Goal: Task Accomplishment & Management: Use online tool/utility

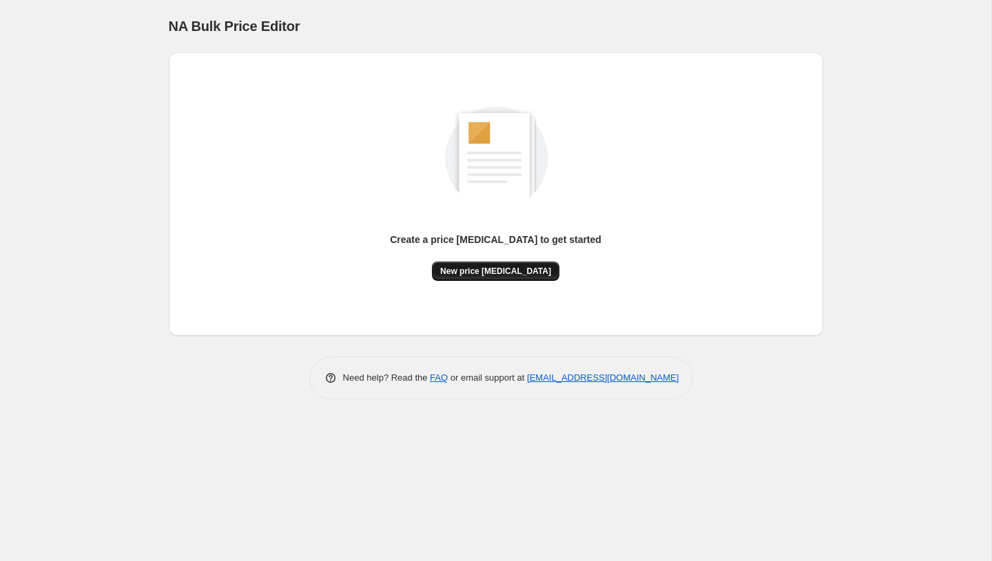
click at [479, 272] on span "New price change job" at bounding box center [495, 271] width 111 height 11
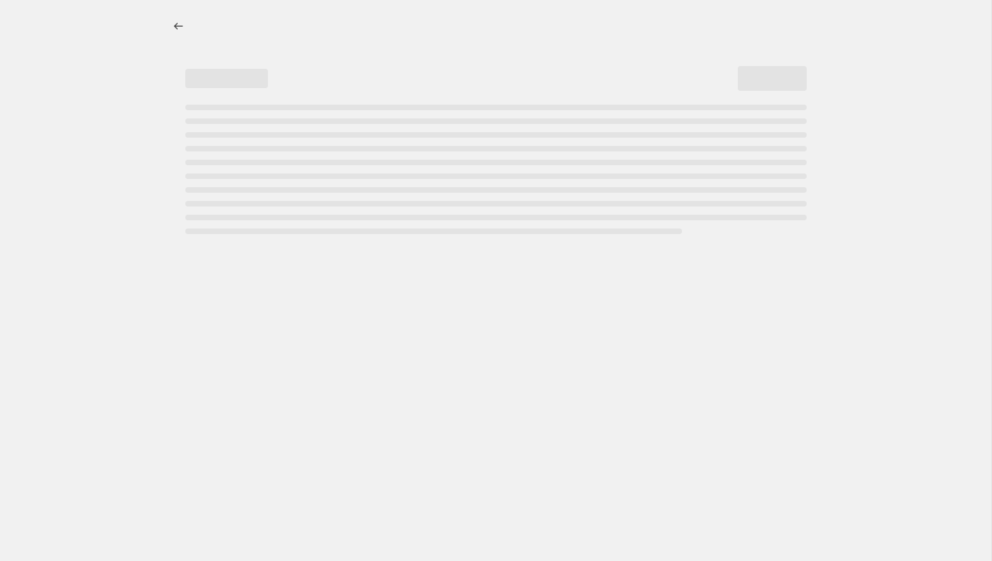
select select "percentage"
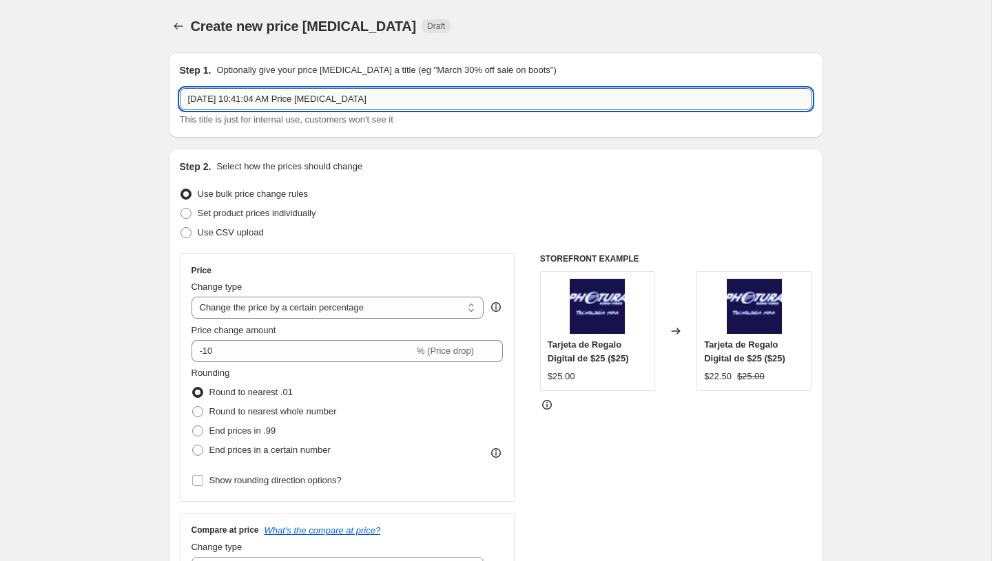
click at [274, 103] on input "Sep 7, 2025, 10:41:04 AM Price change job" at bounding box center [496, 99] width 632 height 22
click at [314, 96] on input "PromoTag Total (2 Jobs) - TERMINA el 7 de Septiembre" at bounding box center [496, 99] width 632 height 22
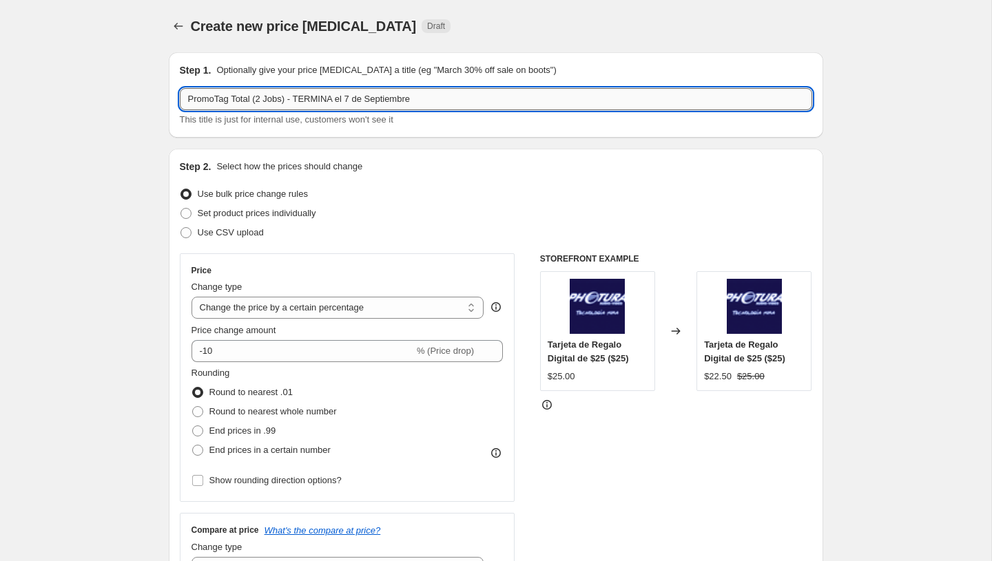
click at [314, 96] on input "PromoTag Total (2 Jobs) - TERMINA el 7 de Septiembre" at bounding box center [496, 99] width 632 height 22
type input "PromoTag Total (2 Jobs) - TERMINA el 7 de Septiembre"
click at [248, 222] on label "Set product prices individually" at bounding box center [248, 213] width 136 height 19
click at [181, 209] on input "Set product prices individually" at bounding box center [180, 208] width 1 height 1
radio input "true"
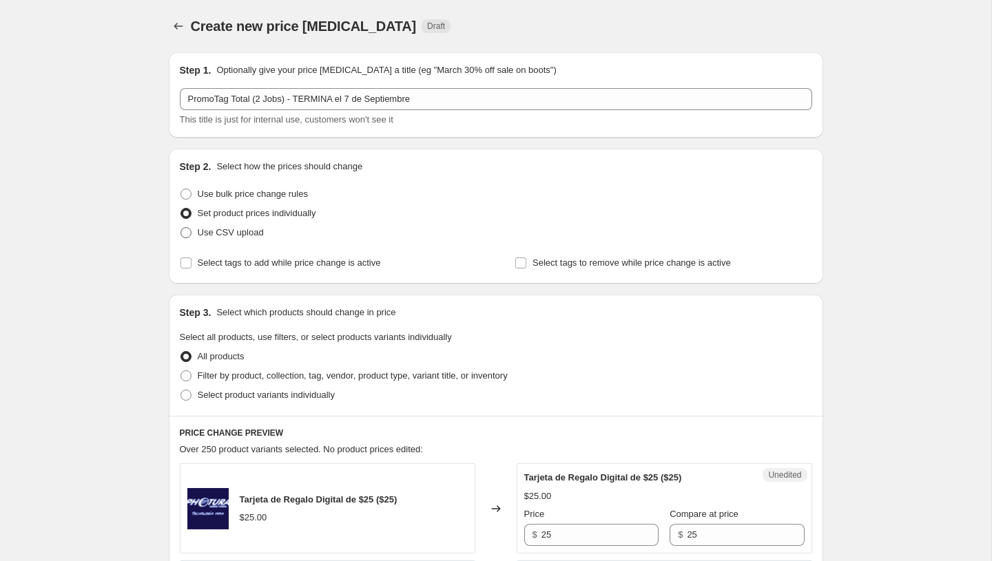
click at [237, 227] on span "Use CSV upload" at bounding box center [231, 232] width 66 height 10
click at [181, 227] on input "Use CSV upload" at bounding box center [180, 227] width 1 height 1
radio input "true"
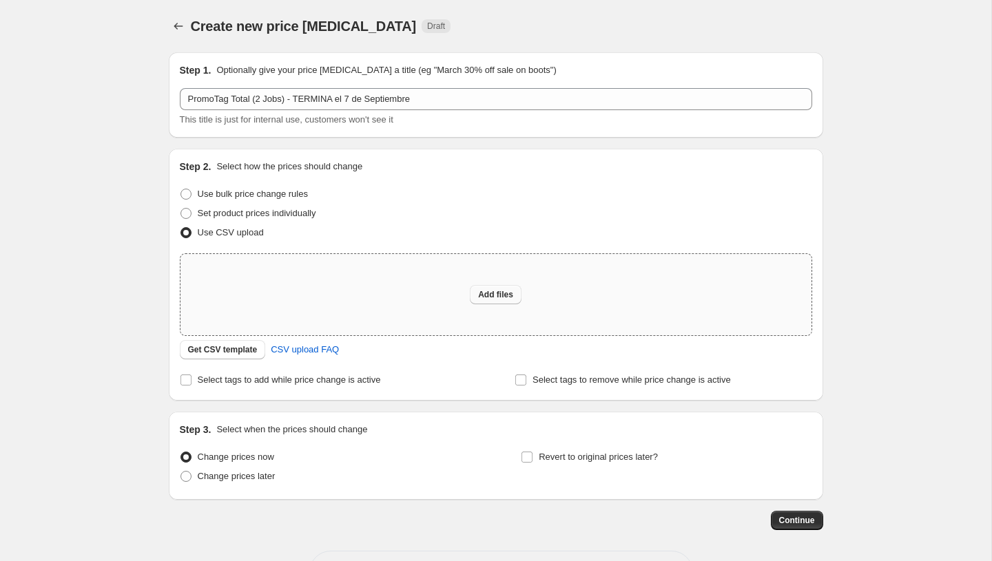
click at [501, 301] on button "Add files" at bounding box center [496, 294] width 52 height 19
type input "C:\fakepath\PromoTag Total (2 Jobs) - TERMINA el 7 de Septiembre.csv"
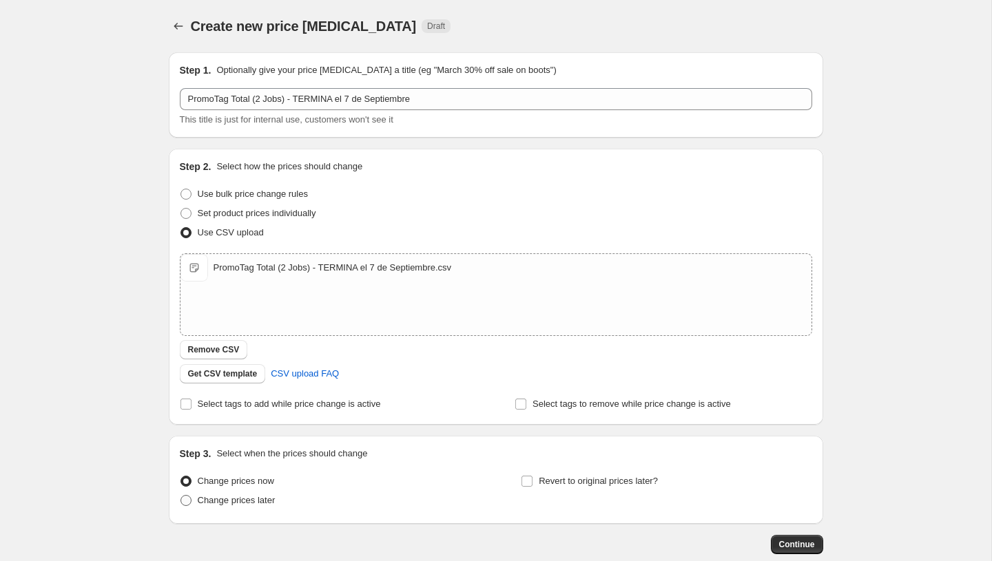
click at [230, 500] on span "Change prices later" at bounding box center [237, 500] width 78 height 10
click at [181, 496] on input "Change prices later" at bounding box center [180, 495] width 1 height 1
radio input "true"
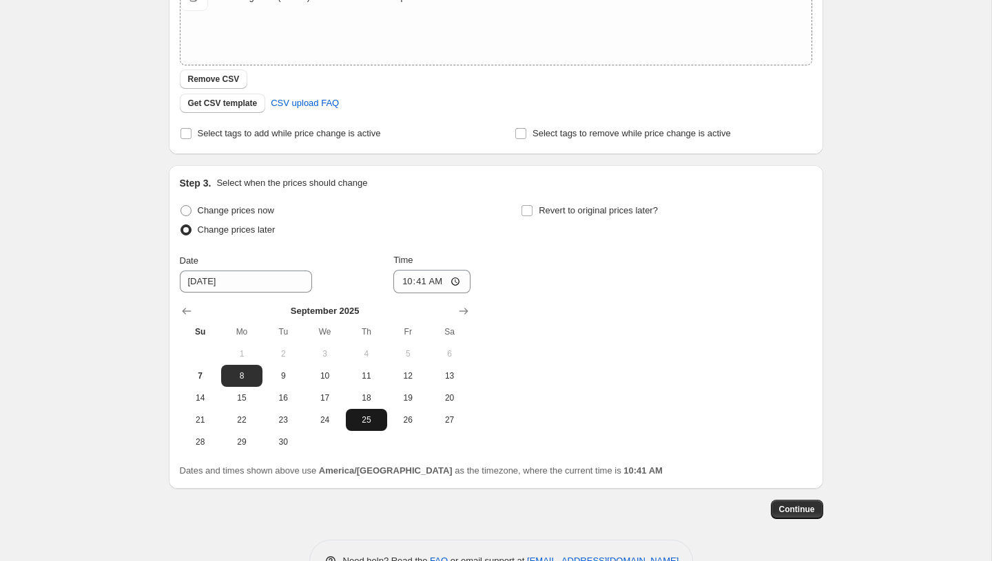
scroll to position [313, 0]
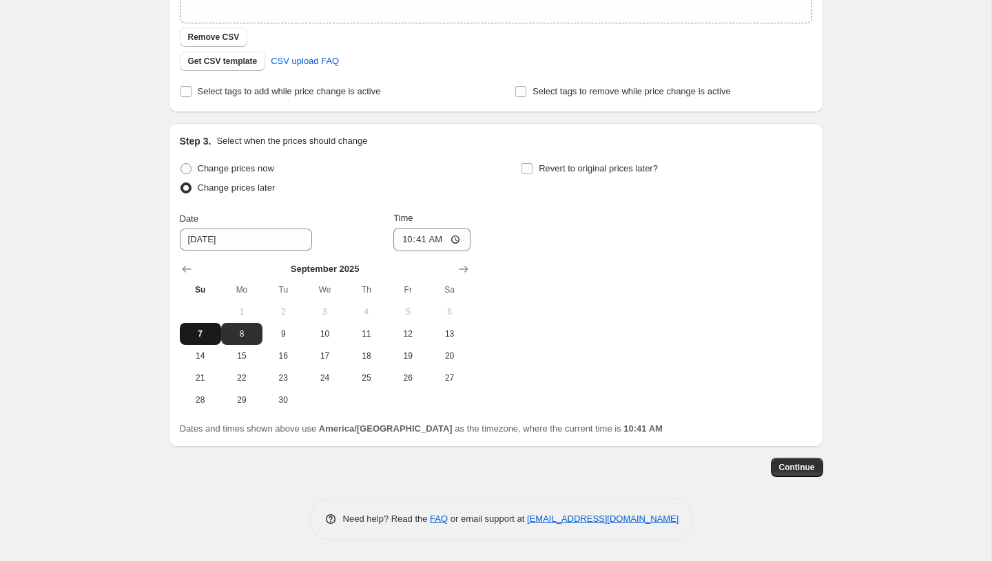
click at [203, 329] on span "7" at bounding box center [200, 334] width 30 height 11
type input "9/7/2025"
click at [415, 237] on input "10:41" at bounding box center [431, 239] width 77 height 23
click at [401, 238] on input "10:41" at bounding box center [431, 239] width 77 height 23
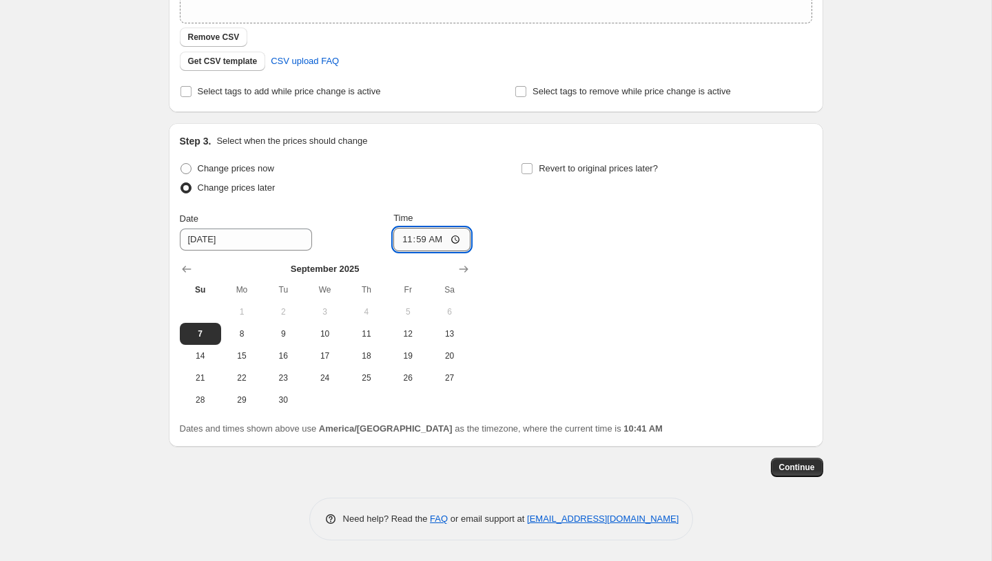
type input "23:59"
click at [498, 303] on div "Change prices now Change prices later Date 9/7/2025 Time 23:59 September 2025 S…" at bounding box center [496, 285] width 632 height 252
click at [785, 468] on span "Continue" at bounding box center [797, 467] width 36 height 11
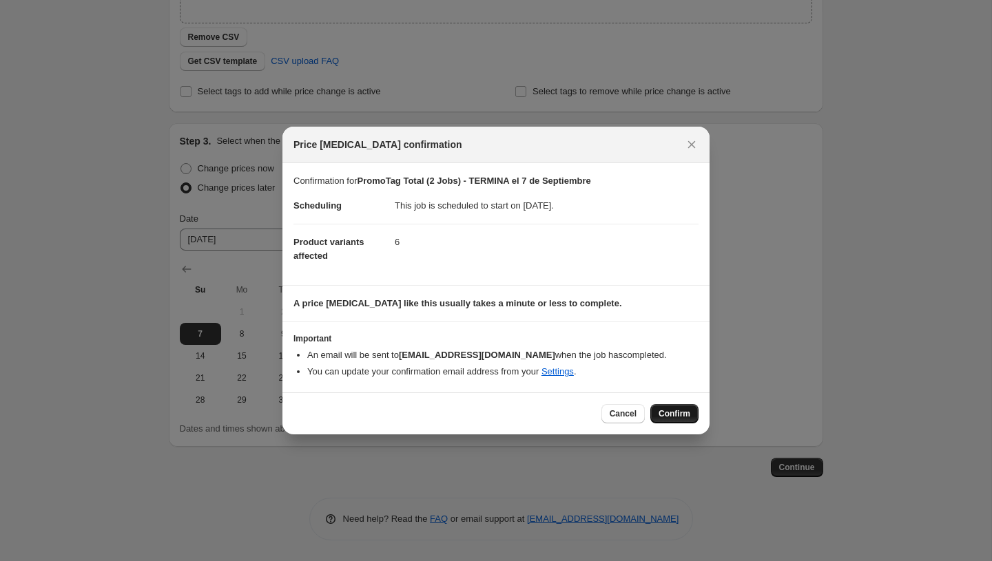
click at [667, 413] on span "Confirm" at bounding box center [675, 413] width 32 height 11
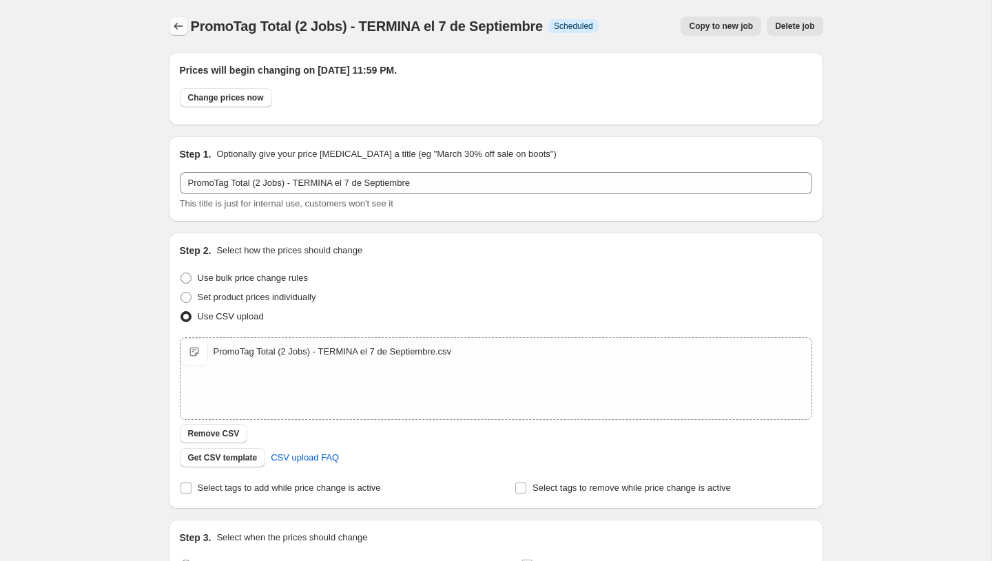
click at [172, 22] on icon "Price change jobs" at bounding box center [179, 26] width 14 height 14
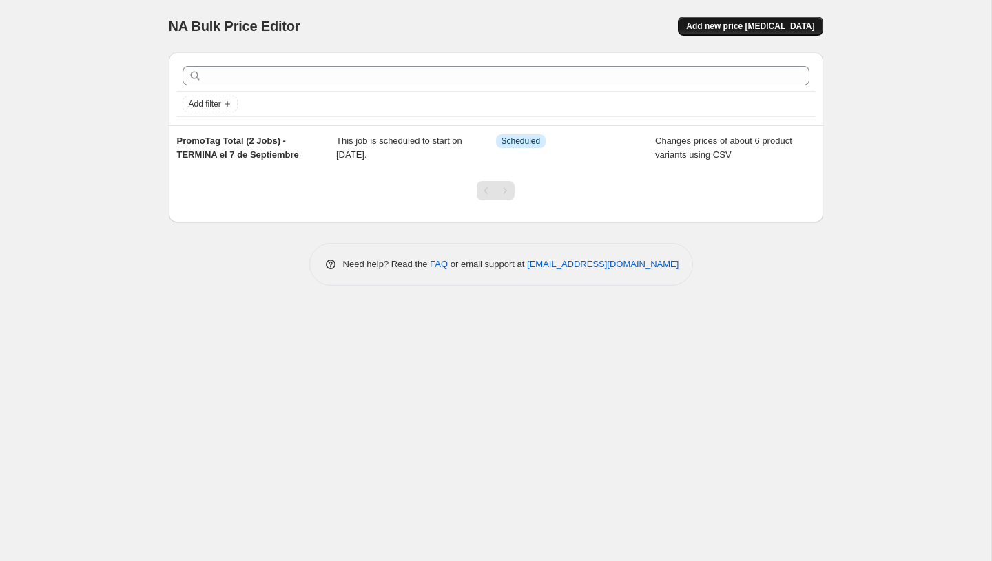
click at [731, 24] on span "Add new price [MEDICAL_DATA]" at bounding box center [750, 26] width 128 height 11
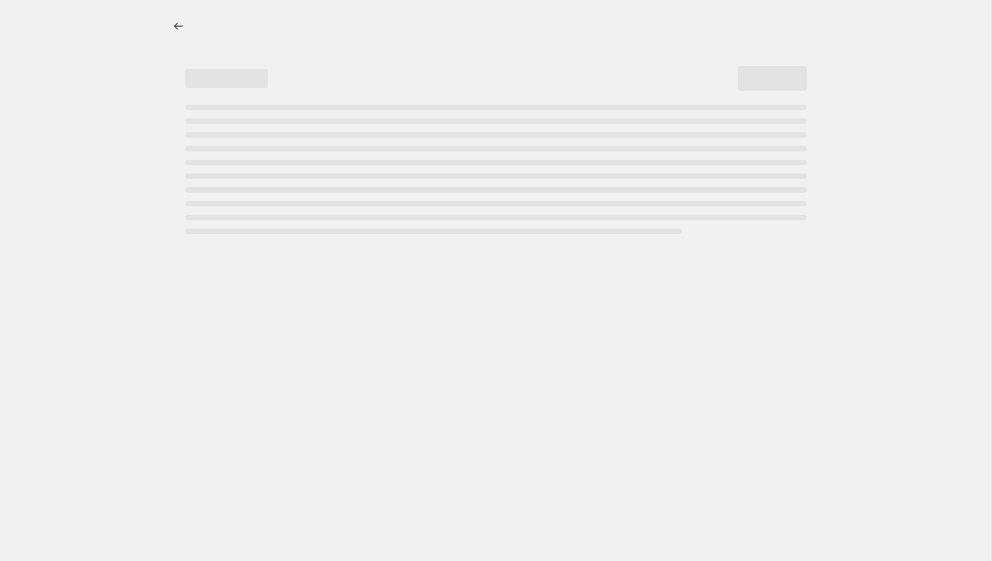
select select "percentage"
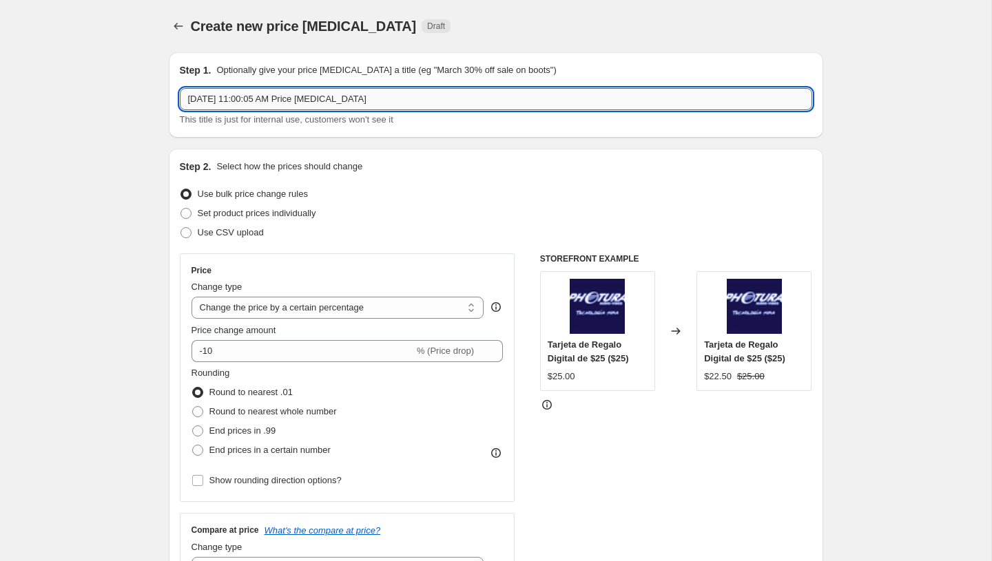
click at [348, 98] on input "[DATE] 11:00:05 AM Price [MEDICAL_DATA]" at bounding box center [496, 99] width 632 height 22
paste input "PromoTag Total (2 Jobs) - EMPIEZA el 8 de Septiembre"
type input "PromoTag Total (2 Jobs) - EMPIEZA el 8 de Septiembre"
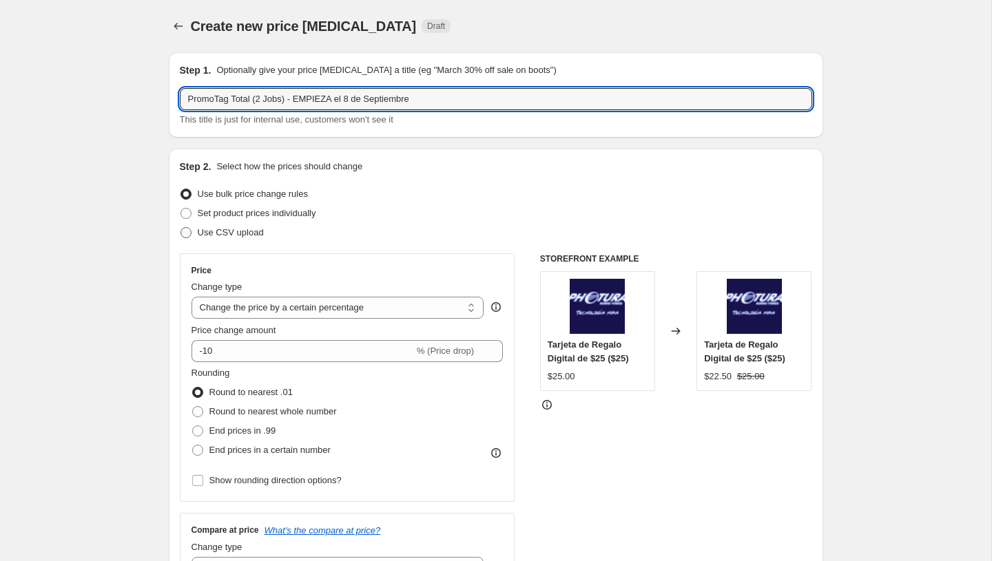
click at [222, 230] on span "Use CSV upload" at bounding box center [231, 232] width 66 height 10
click at [181, 228] on input "Use CSV upload" at bounding box center [180, 227] width 1 height 1
radio input "true"
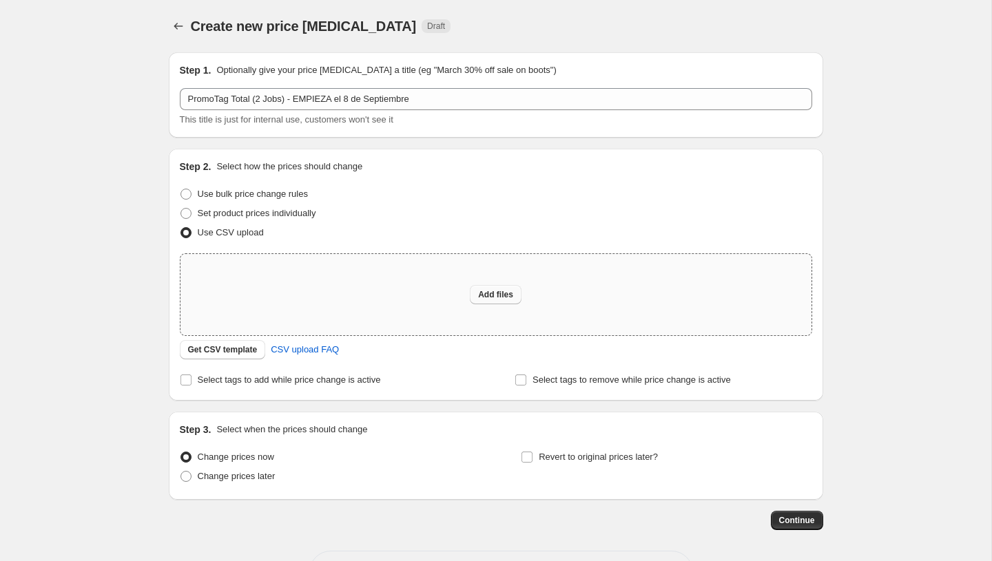
click at [480, 295] on span "Add files" at bounding box center [495, 294] width 35 height 11
type input "C:\fakepath\PromoTag Total (2 Jobs) - EMPIEZA el 8 de Septiembre.csv"
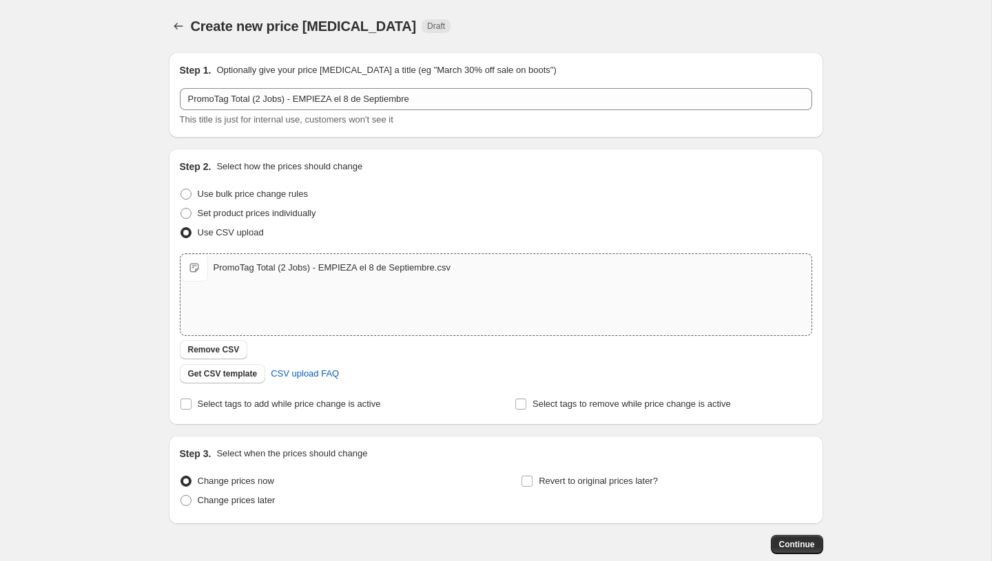
scroll to position [77, 0]
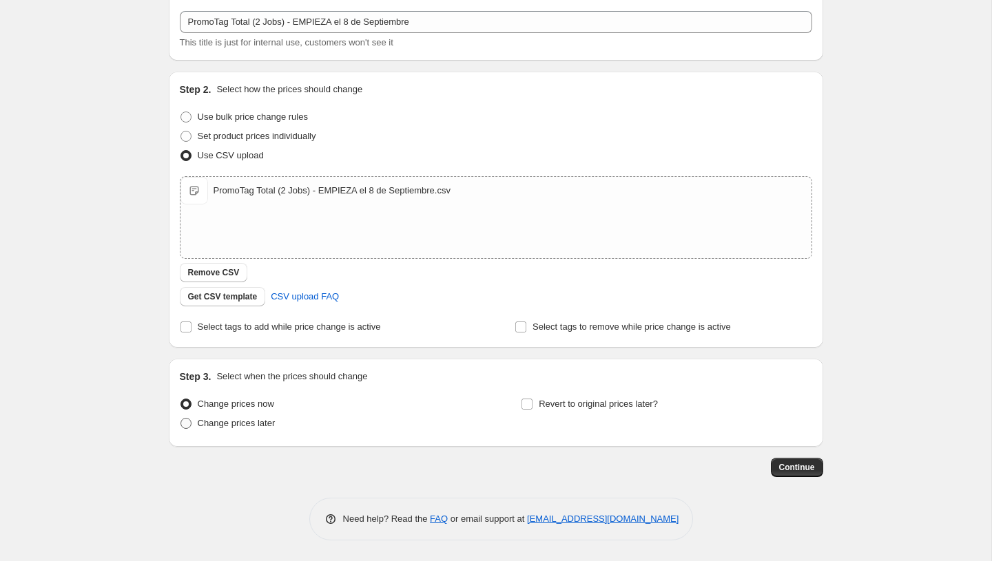
click at [243, 419] on span "Change prices later" at bounding box center [237, 423] width 78 height 10
click at [181, 419] on input "Change prices later" at bounding box center [180, 418] width 1 height 1
radio input "true"
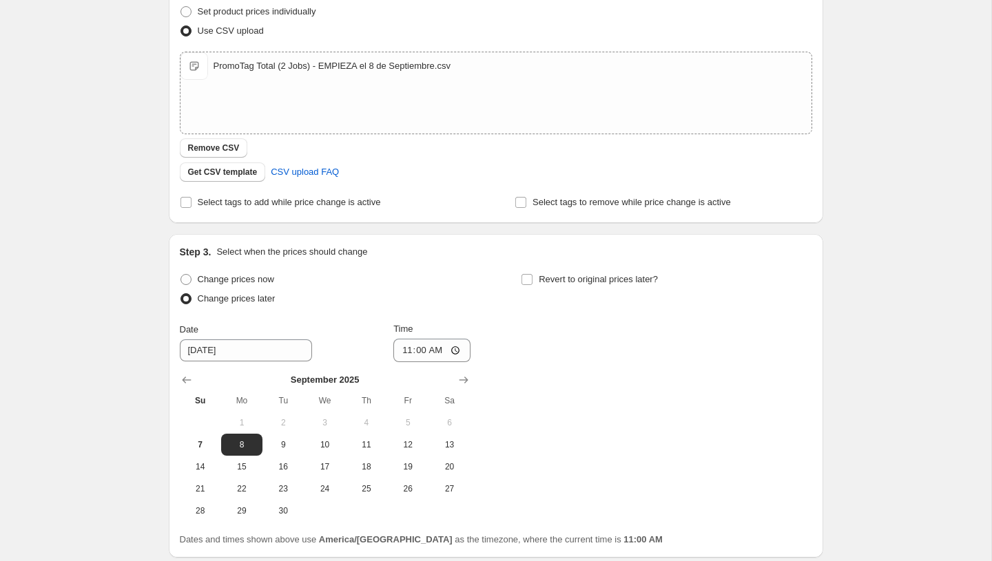
scroll to position [205, 0]
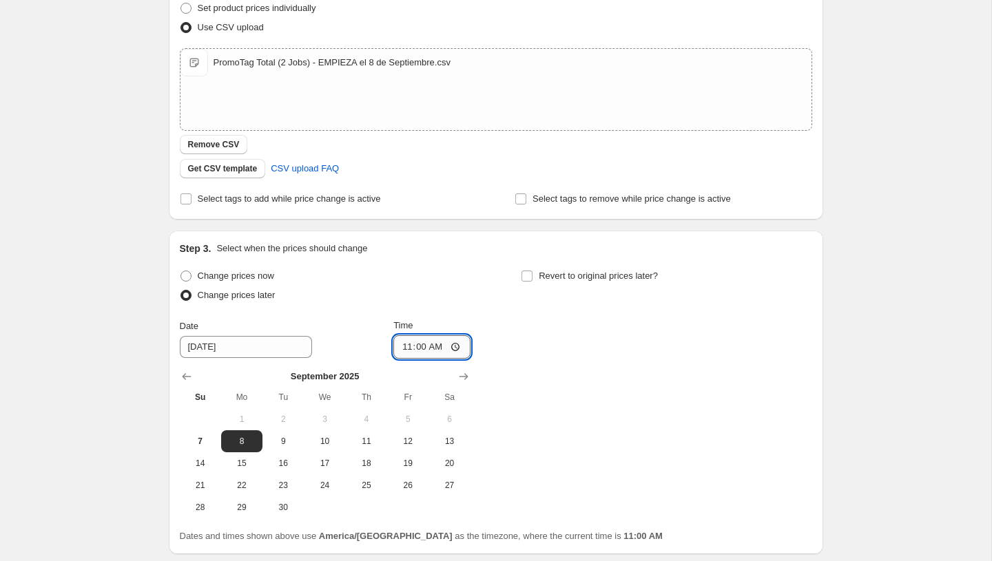
click at [404, 346] on input "11:00" at bounding box center [431, 346] width 77 height 23
type input "00:00"
click at [532, 449] on div "Change prices now Change prices later Date [DATE] Time 00:00 [DATE] Su Mo Tu We…" at bounding box center [496, 393] width 632 height 252
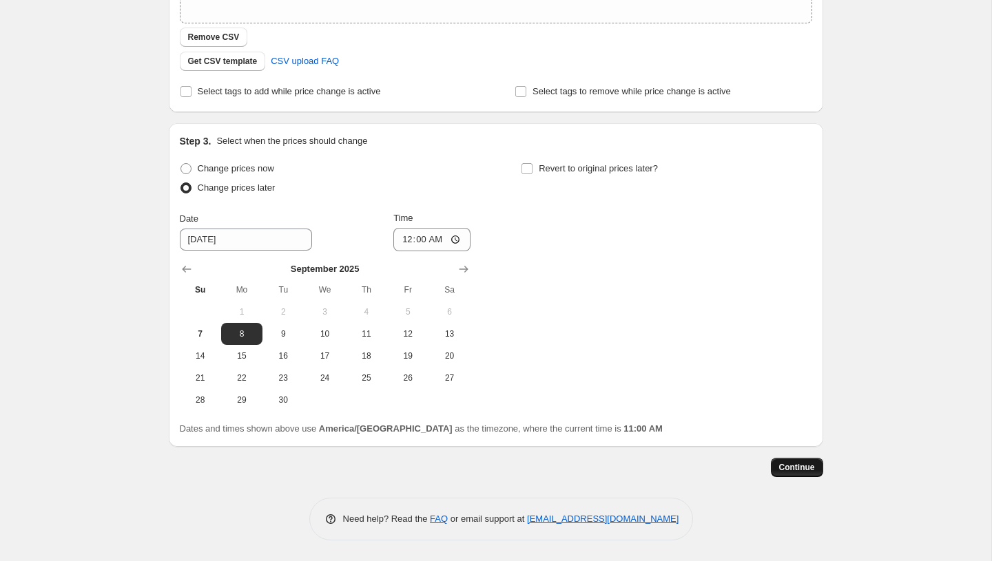
click at [789, 471] on span "Continue" at bounding box center [797, 467] width 36 height 11
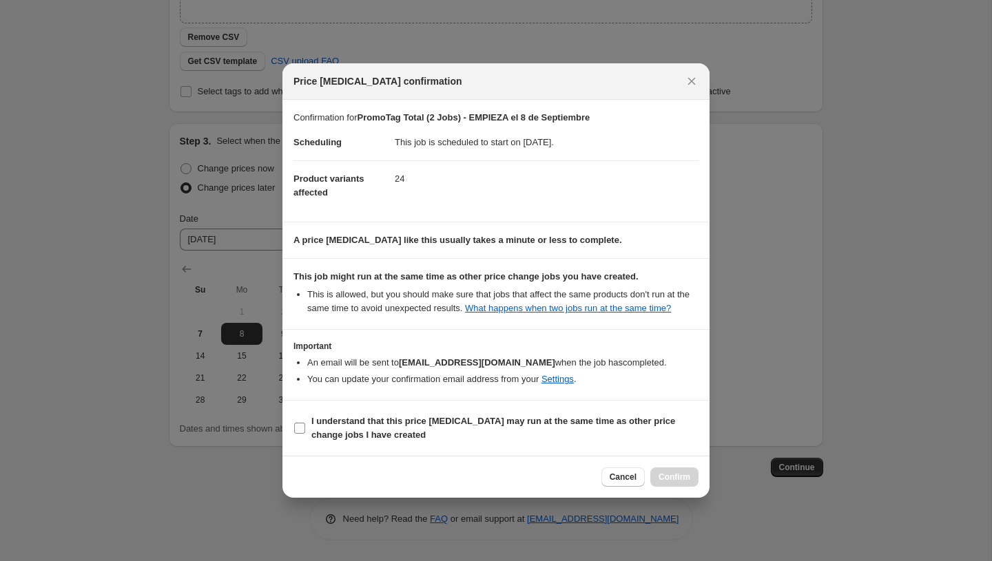
click at [479, 423] on b "I understand that this price [MEDICAL_DATA] may run at the same time as other p…" at bounding box center [493, 428] width 364 height 24
click at [305, 423] on input "I understand that this price [MEDICAL_DATA] may run at the same time as other p…" at bounding box center [299, 428] width 11 height 11
checkbox input "true"
click at [678, 487] on button "Confirm" at bounding box center [674, 477] width 48 height 19
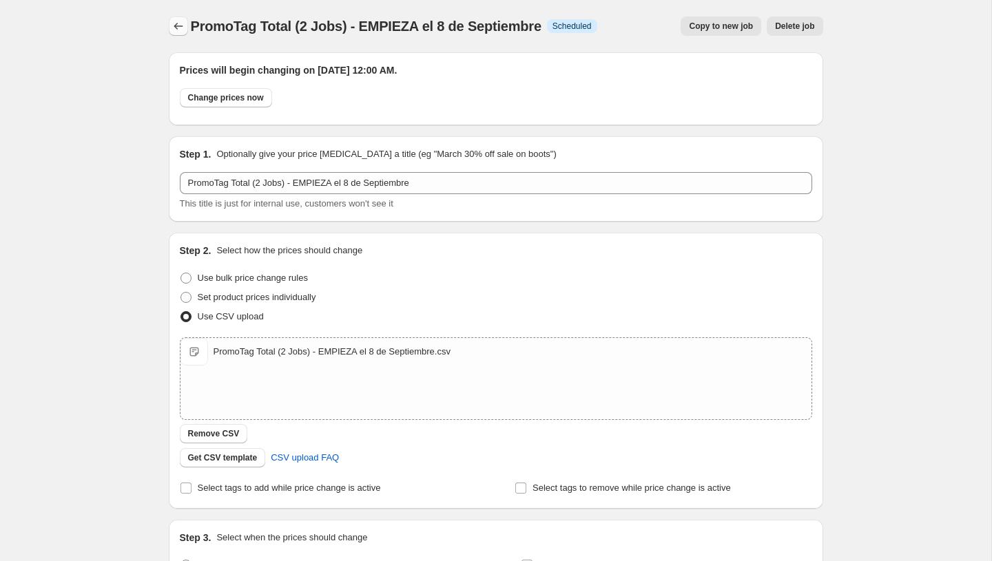
click at [176, 31] on icon "Price change jobs" at bounding box center [179, 26] width 14 height 14
